Goal: Transaction & Acquisition: Purchase product/service

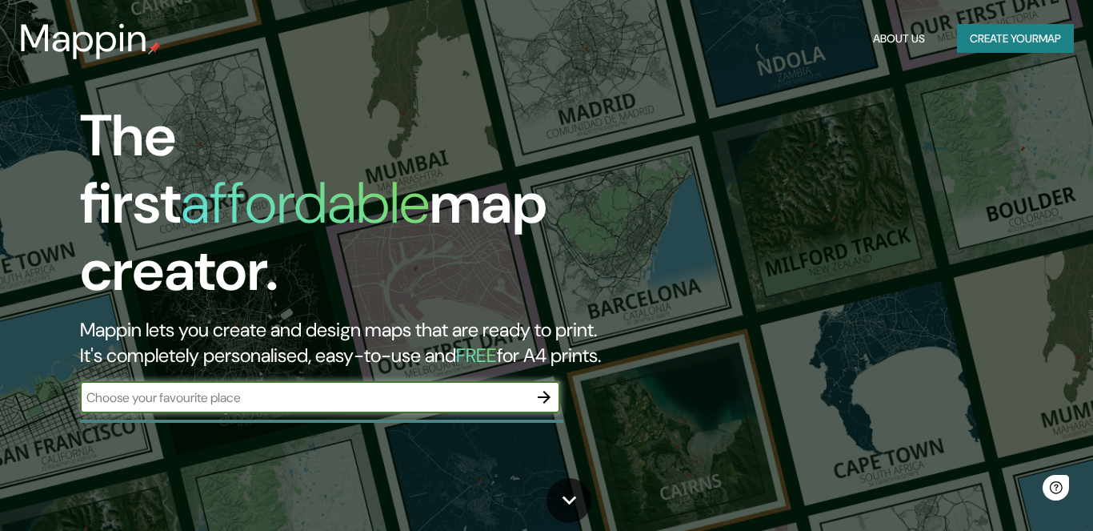
click at [337, 388] on input "text" at bounding box center [304, 397] width 448 height 18
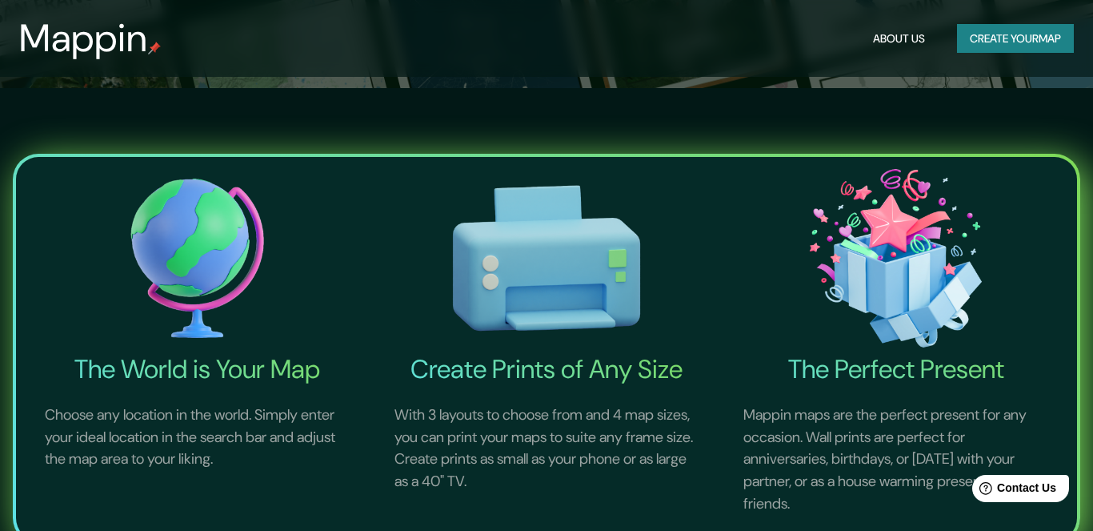
scroll to position [466, 0]
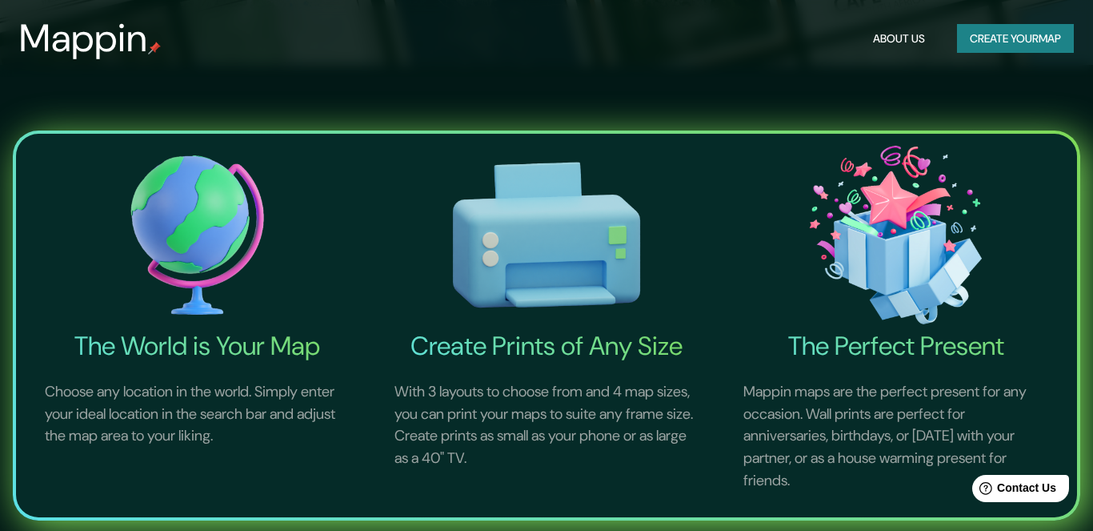
click at [214, 224] on img at bounding box center [197, 235] width 343 height 190
click at [247, 342] on h4 "The World is Your Map" at bounding box center [197, 346] width 343 height 32
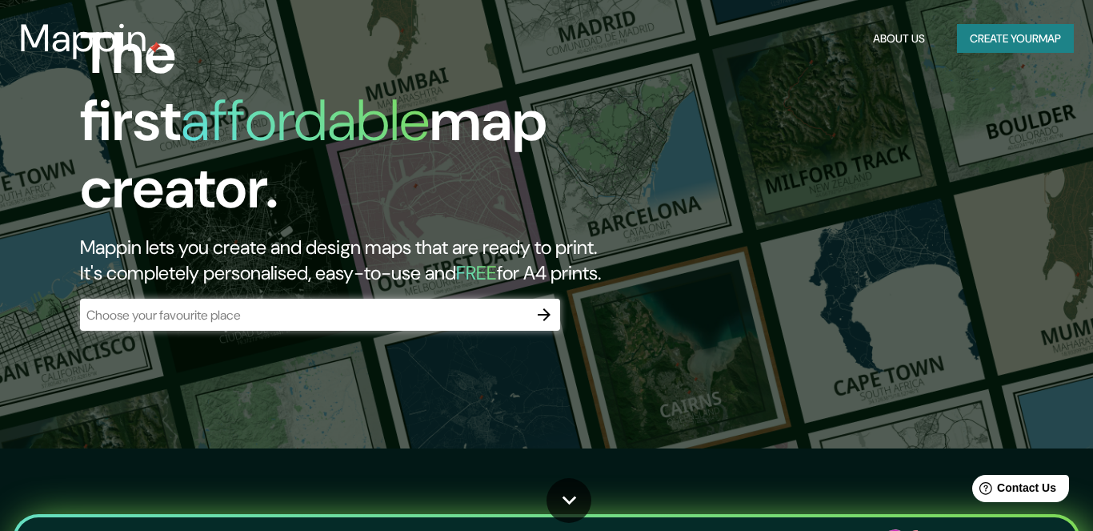
scroll to position [0, 0]
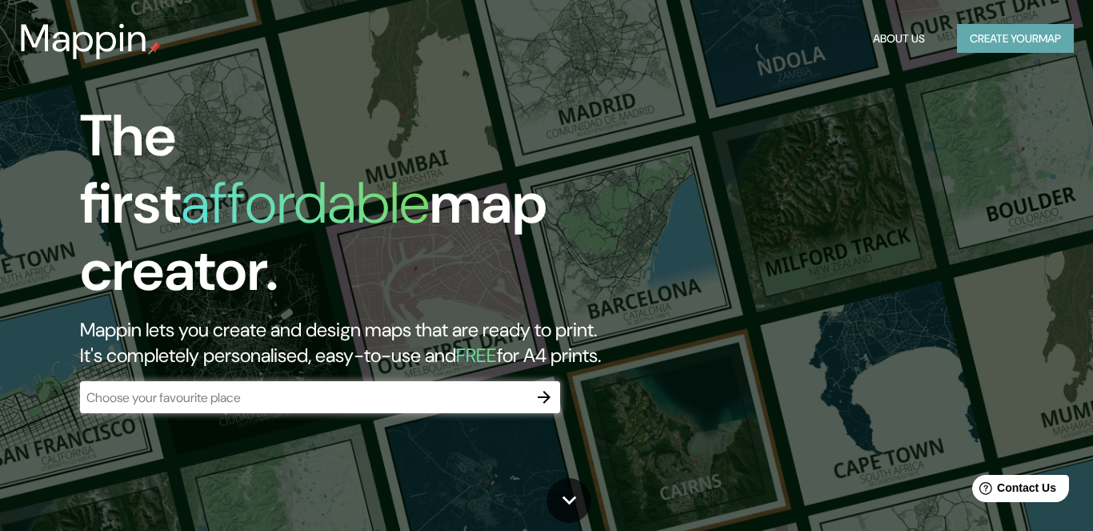
click at [1020, 36] on button "Create your map" at bounding box center [1015, 39] width 117 height 30
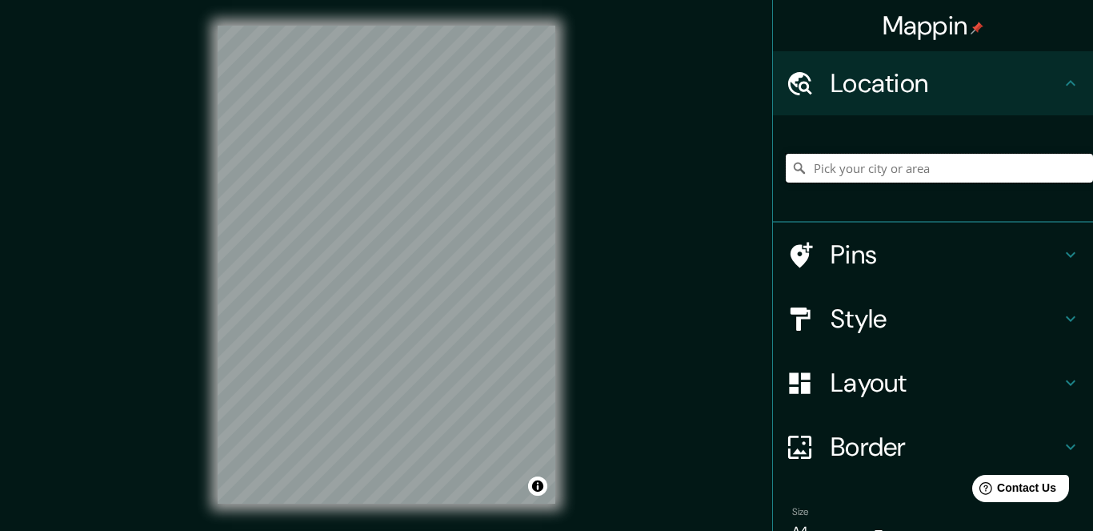
click at [879, 169] on input "Pick your city or area" at bounding box center [939, 168] width 307 height 29
click at [894, 166] on input "[GEOGRAPHIC_DATA]" at bounding box center [939, 168] width 307 height 29
click at [921, 163] on input "Ardahan Karagöl, Çi̇le Sokak, 75100 [GEOGRAPHIC_DATA]/provincia de [GEOGRAPHIC_…" at bounding box center [939, 168] width 307 height 29
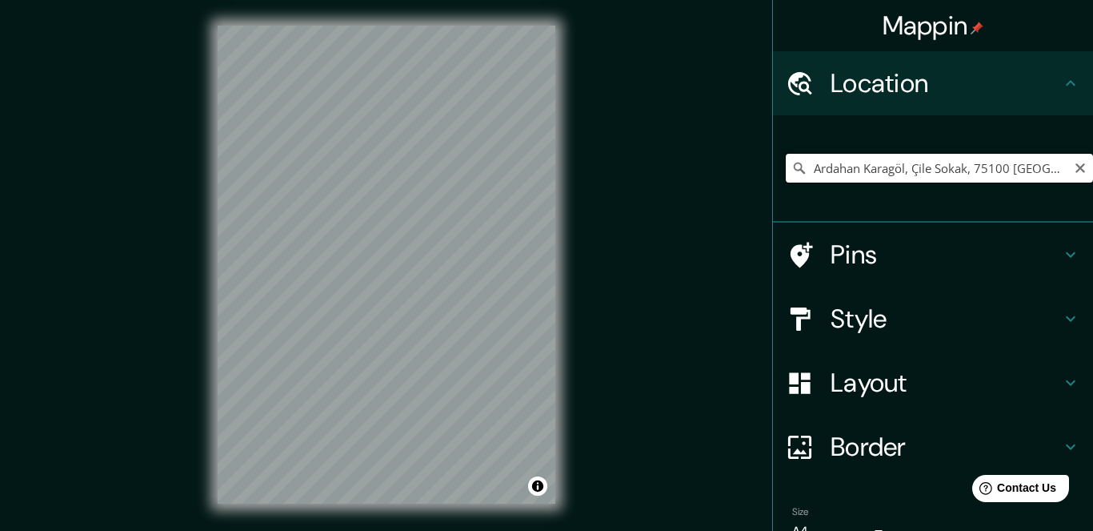
click at [921, 163] on input "Ardahan Karagöl, Çi̇le Sokak, 75100 [GEOGRAPHIC_DATA]/provincia de [GEOGRAPHIC_…" at bounding box center [939, 168] width 307 height 29
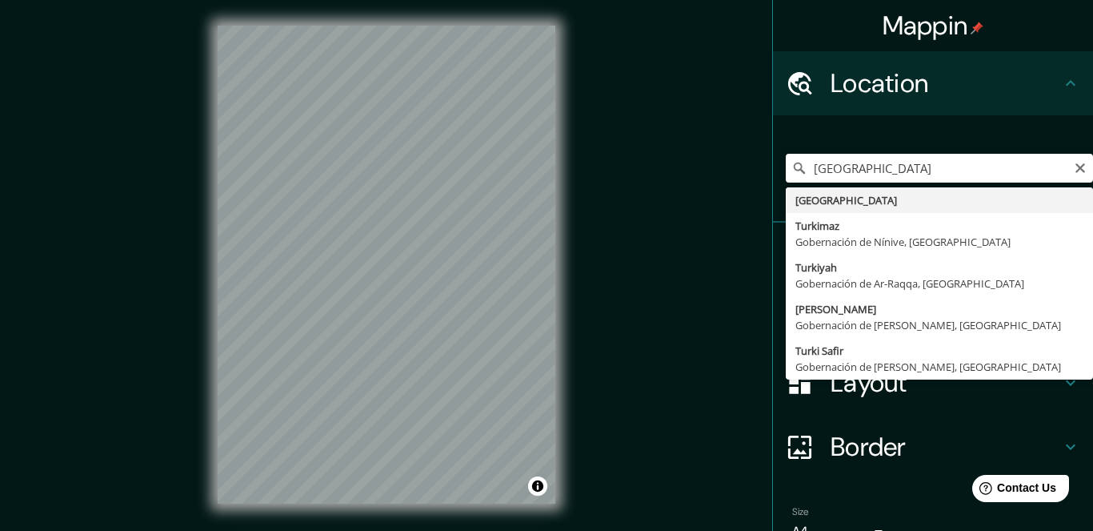
type input "[GEOGRAPHIC_DATA]"
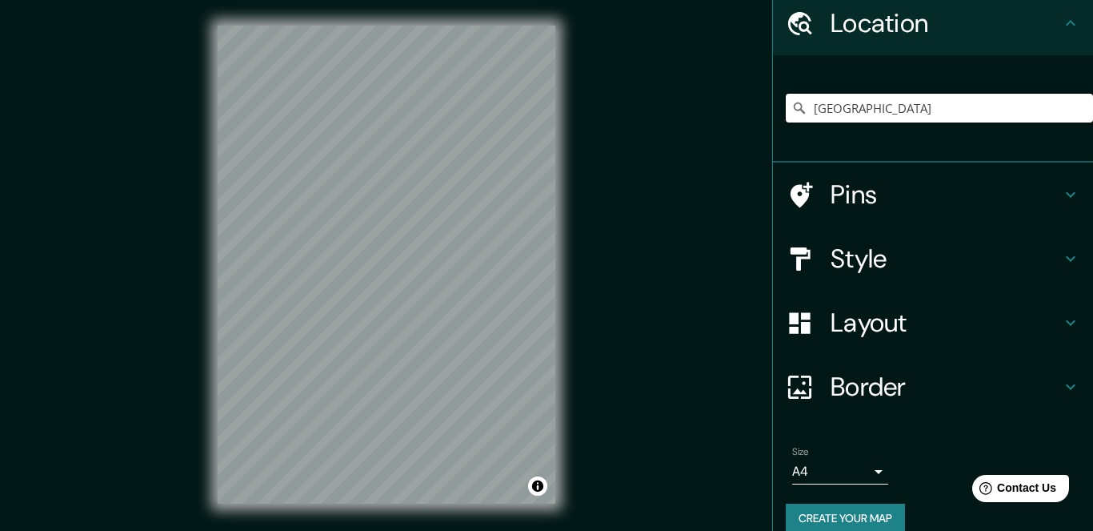
scroll to position [81, 0]
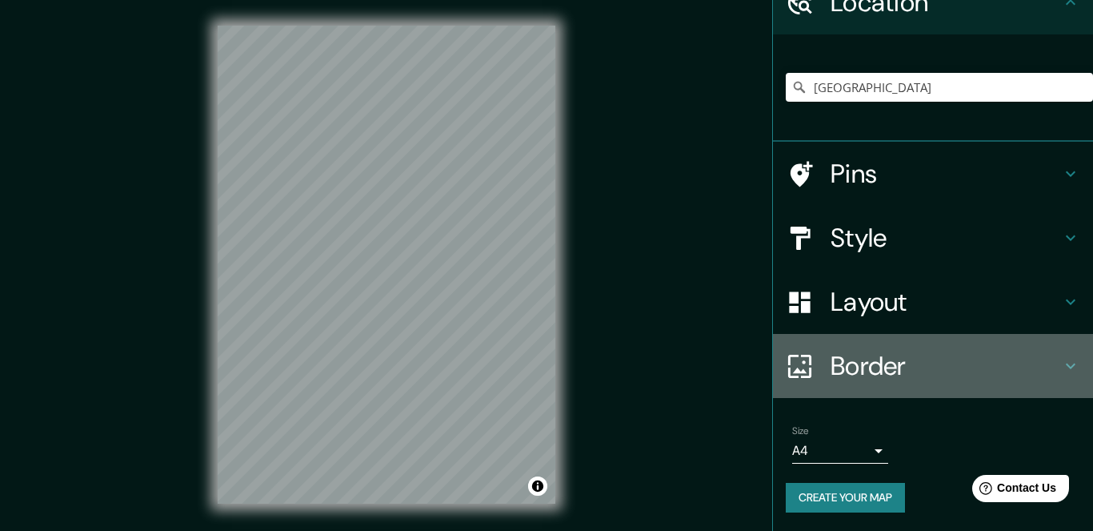
click at [1069, 366] on icon at bounding box center [1071, 366] width 10 height 6
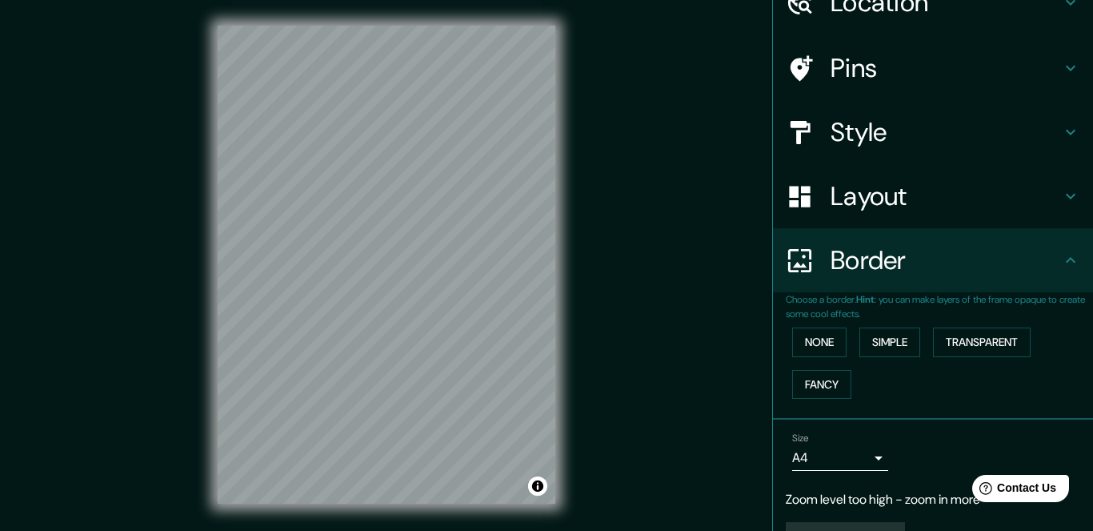
click at [1057, 206] on h4 "Layout" at bounding box center [946, 196] width 230 height 32
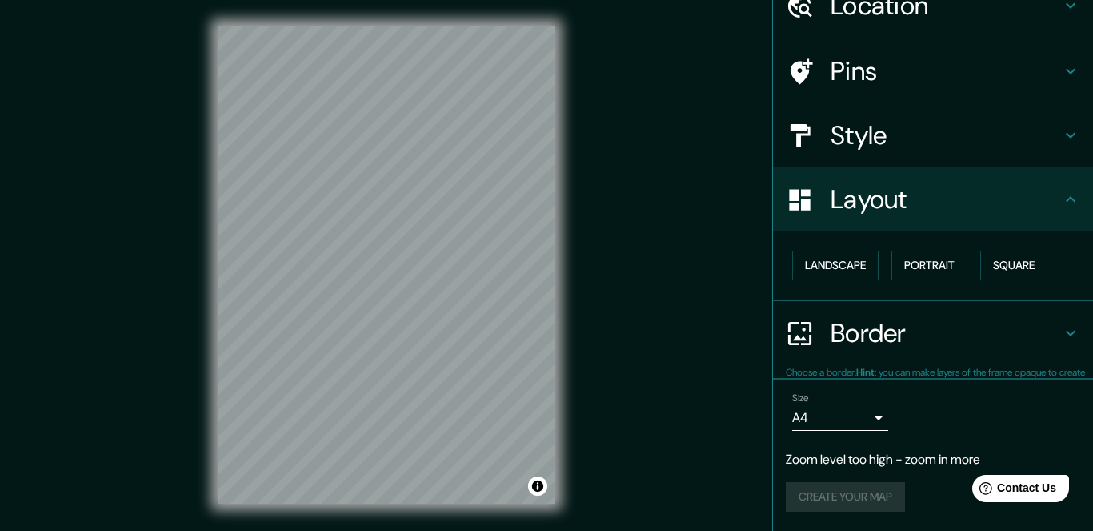
scroll to position [77, 0]
click at [1058, 154] on div "Style" at bounding box center [933, 136] width 320 height 64
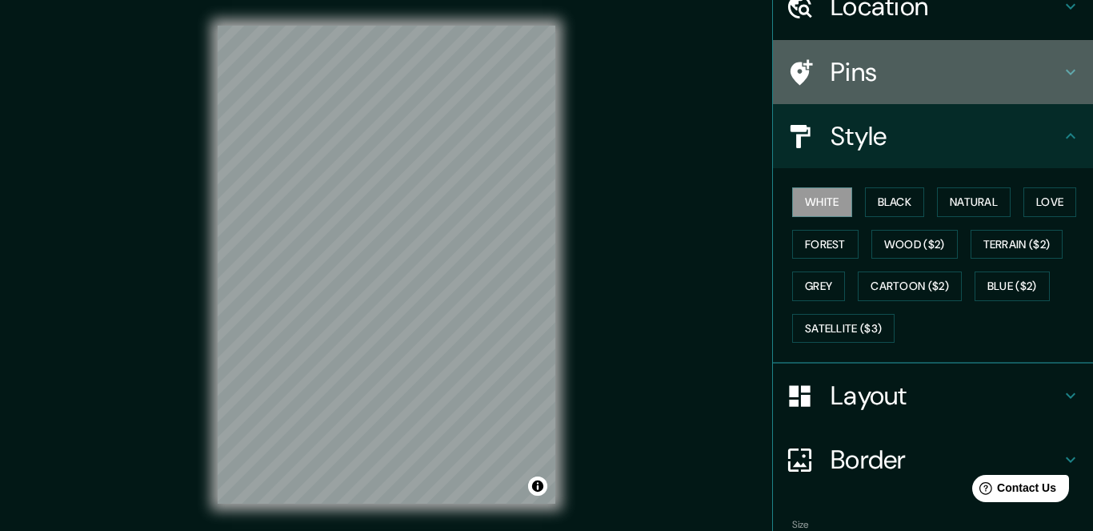
click at [1069, 70] on icon at bounding box center [1070, 71] width 19 height 19
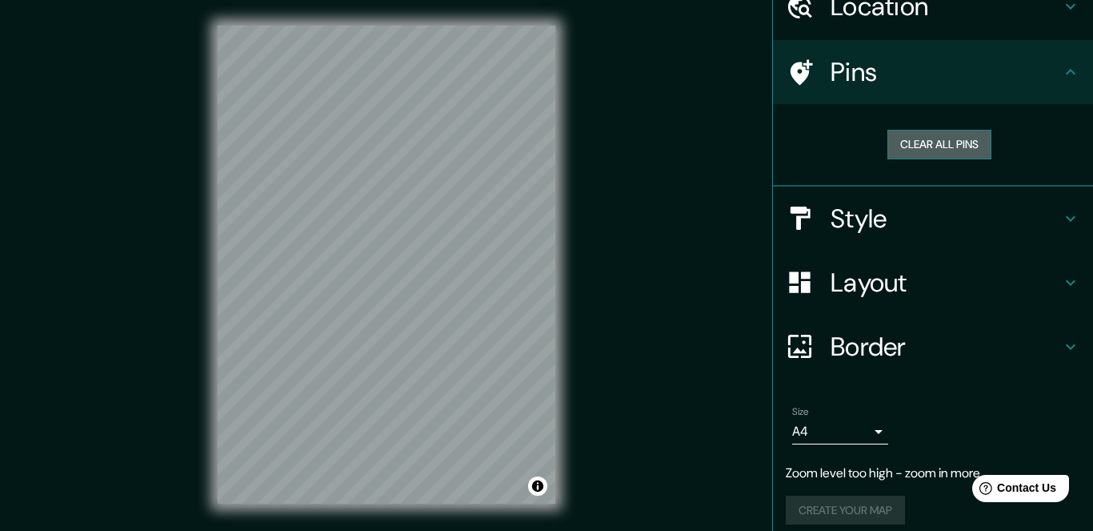
click at [970, 143] on button "Clear all pins" at bounding box center [939, 145] width 104 height 30
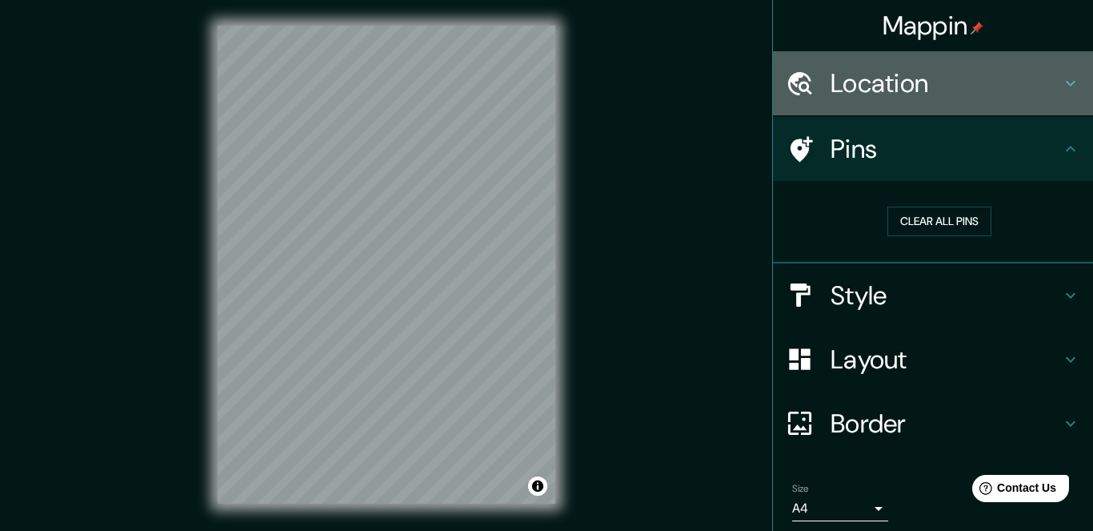
click at [977, 87] on h4 "Location" at bounding box center [946, 83] width 230 height 32
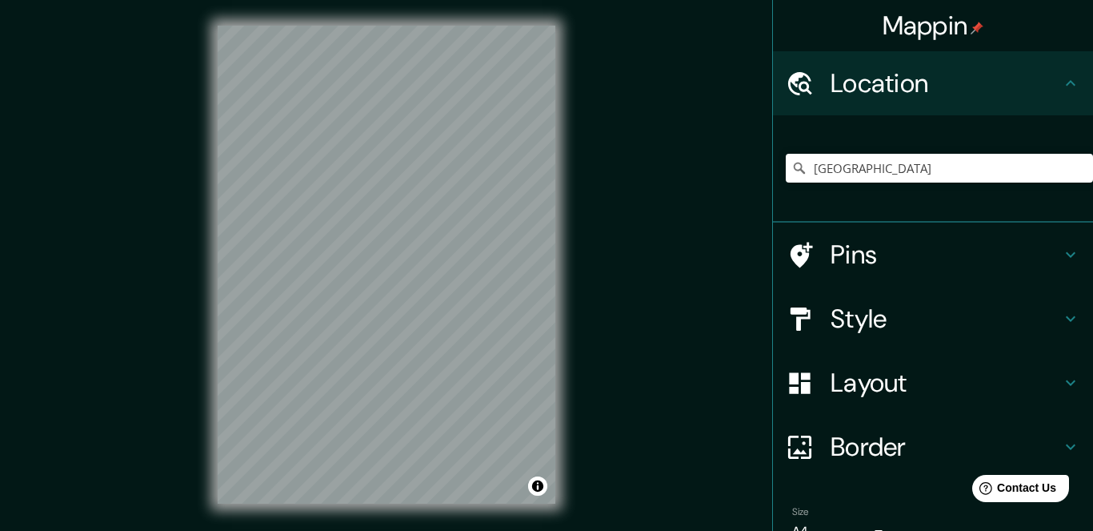
click at [886, 324] on h4 "Style" at bounding box center [946, 318] width 230 height 32
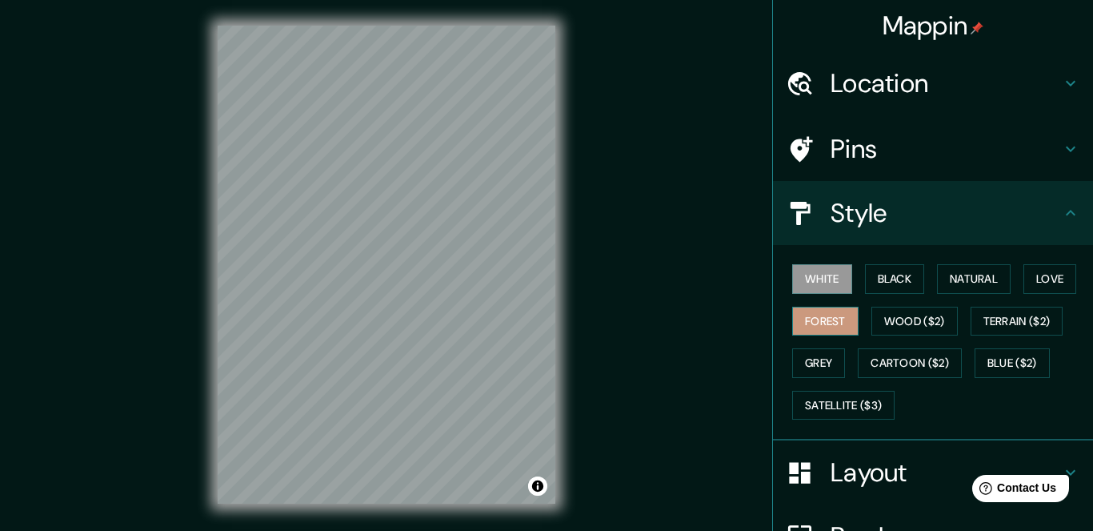
click at [844, 317] on button "Forest" at bounding box center [825, 321] width 66 height 30
click at [911, 280] on button "Black" at bounding box center [895, 279] width 60 height 30
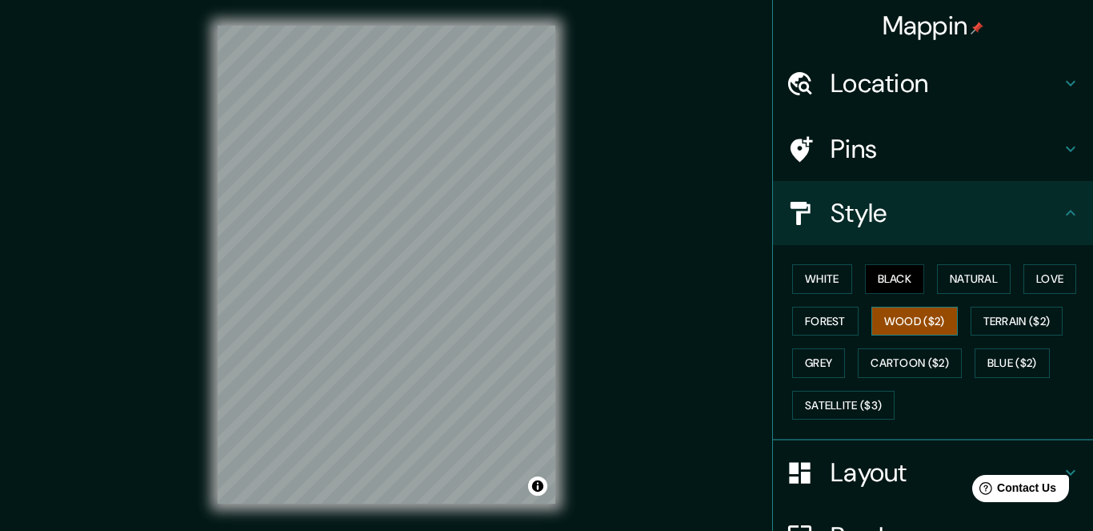
click at [916, 314] on button "Wood ($2)" at bounding box center [914, 321] width 86 height 30
click at [978, 286] on button "Natural" at bounding box center [974, 279] width 74 height 30
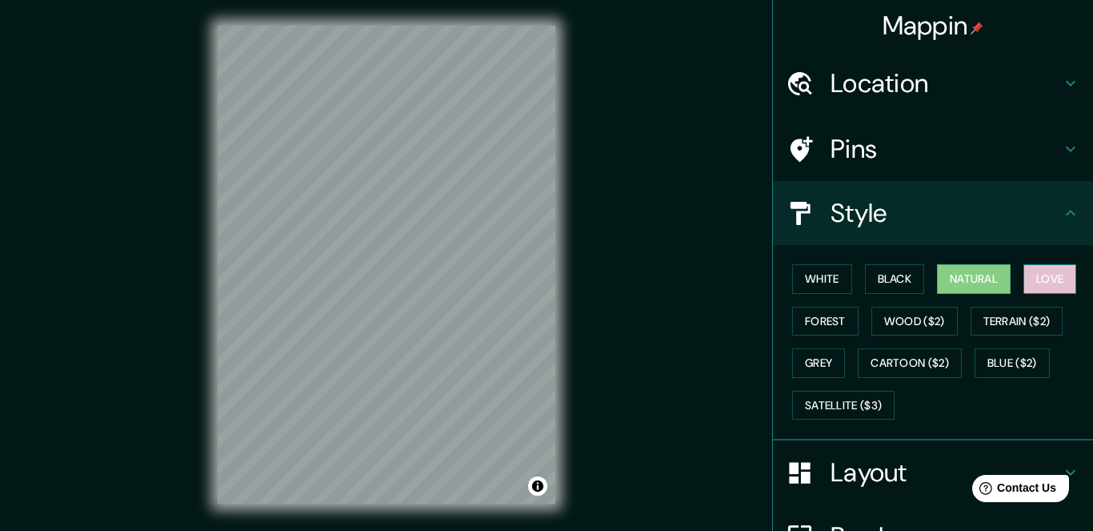
click at [1067, 282] on button "Love" at bounding box center [1050, 279] width 53 height 30
click at [819, 353] on button "Grey" at bounding box center [818, 363] width 53 height 30
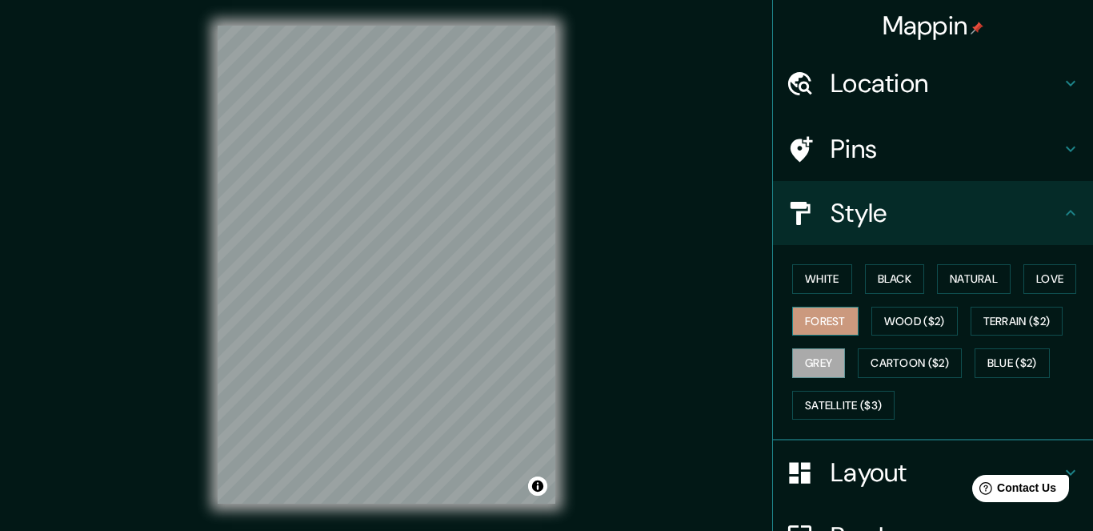
click at [850, 331] on button "Forest" at bounding box center [825, 321] width 66 height 30
click at [849, 408] on button "Satellite ($3)" at bounding box center [843, 406] width 102 height 30
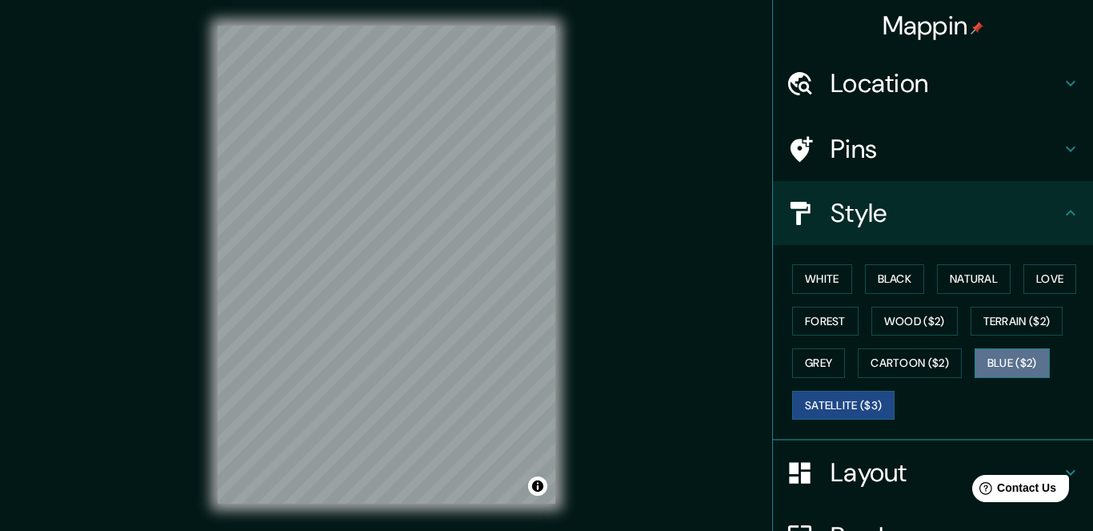
click at [1040, 362] on button "Blue ($2)" at bounding box center [1012, 363] width 75 height 30
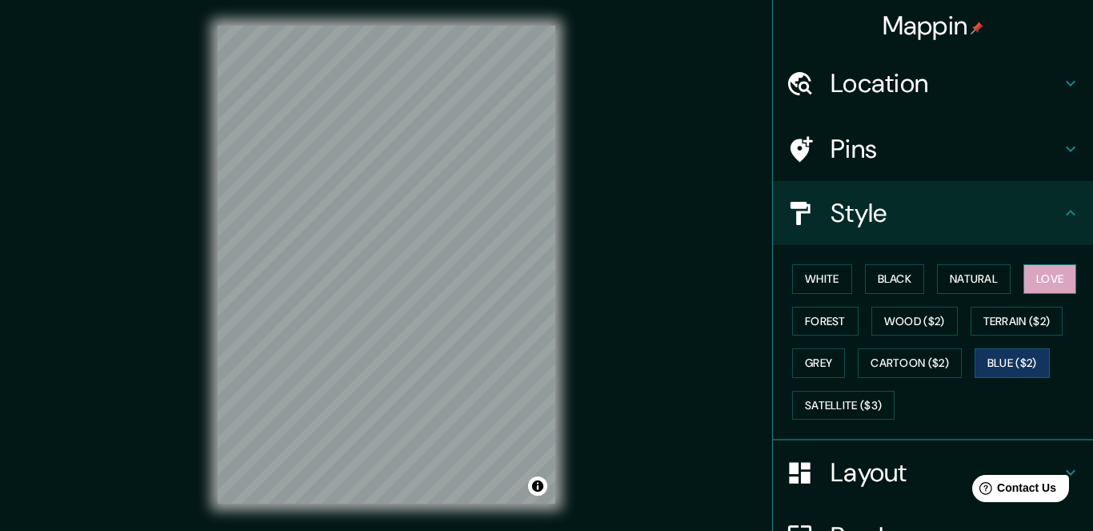
click at [1062, 275] on button "Love" at bounding box center [1050, 279] width 53 height 30
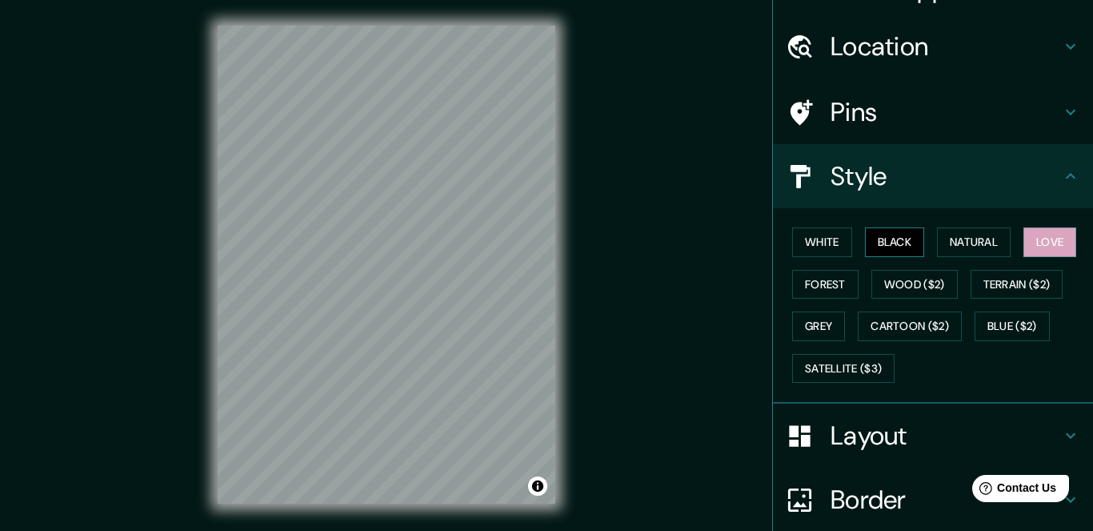
scroll to position [28, 0]
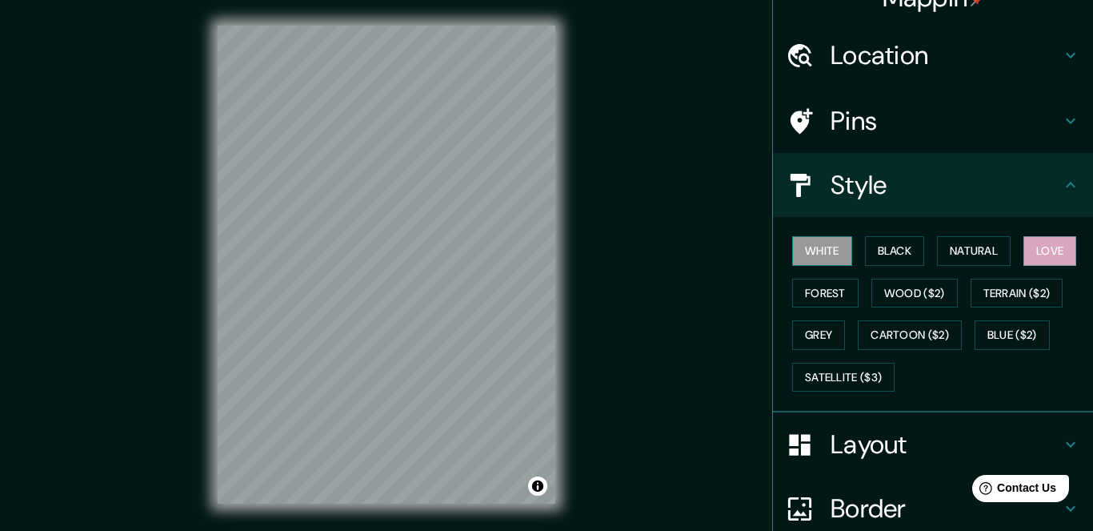
click at [829, 246] on button "White" at bounding box center [822, 251] width 60 height 30
click at [968, 251] on button "Natural" at bounding box center [974, 251] width 74 height 30
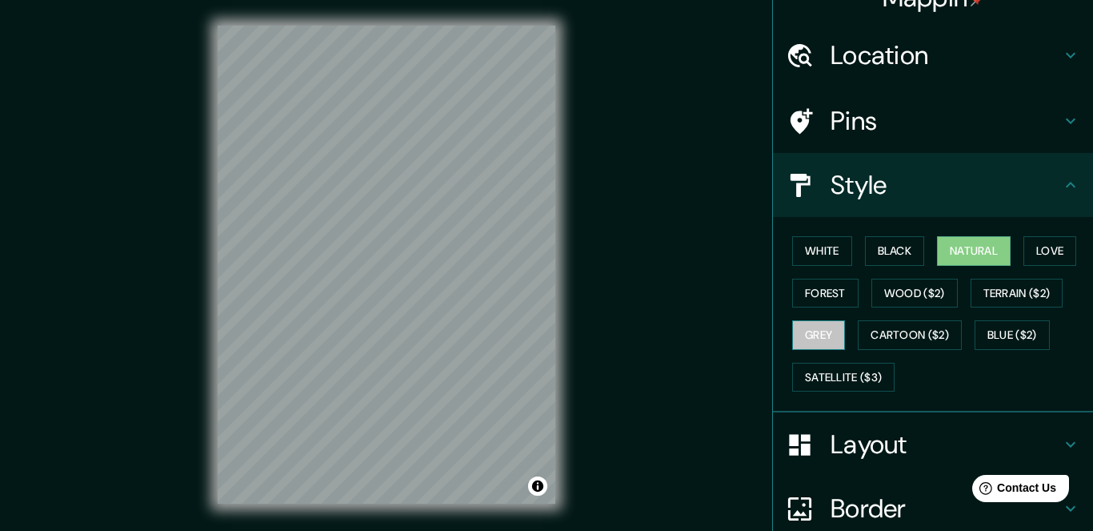
click at [811, 320] on button "Grey" at bounding box center [818, 335] width 53 height 30
